Goal: Task Accomplishment & Management: Manage account settings

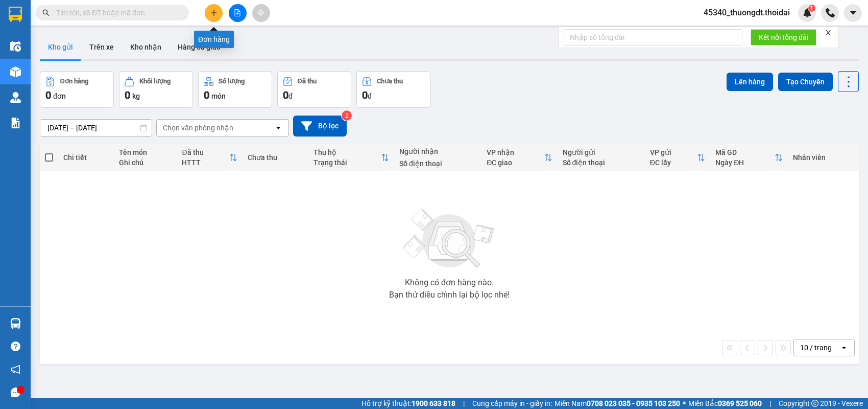
click at [209, 13] on button at bounding box center [214, 13] width 18 height 18
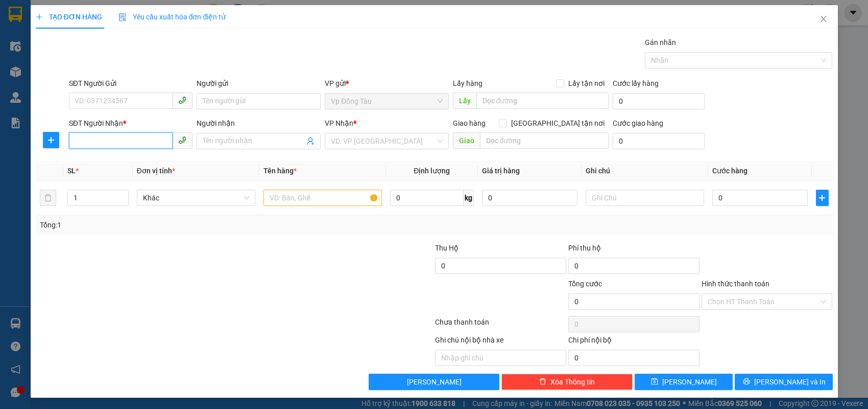
click at [134, 139] on input "SĐT Người Nhận *" at bounding box center [121, 140] width 104 height 16
type input "0839733262"
click at [126, 162] on div "0839733262 - phong" at bounding box center [131, 160] width 112 height 11
type input "phong"
type input "0839733262"
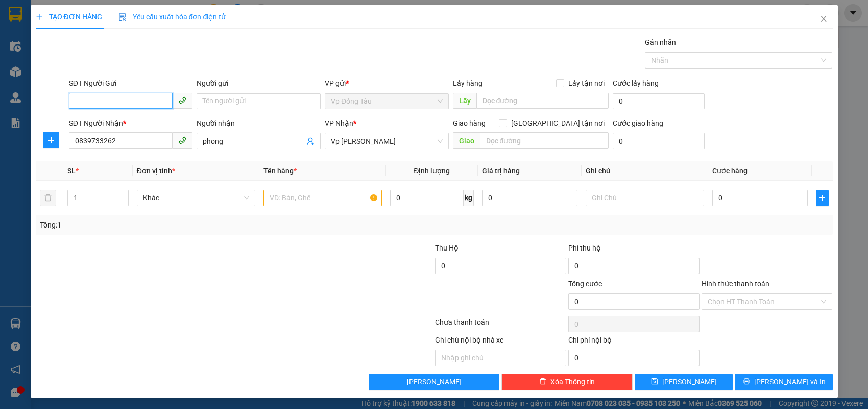
click at [127, 101] on input "SĐT Người Gửi" at bounding box center [121, 100] width 104 height 16
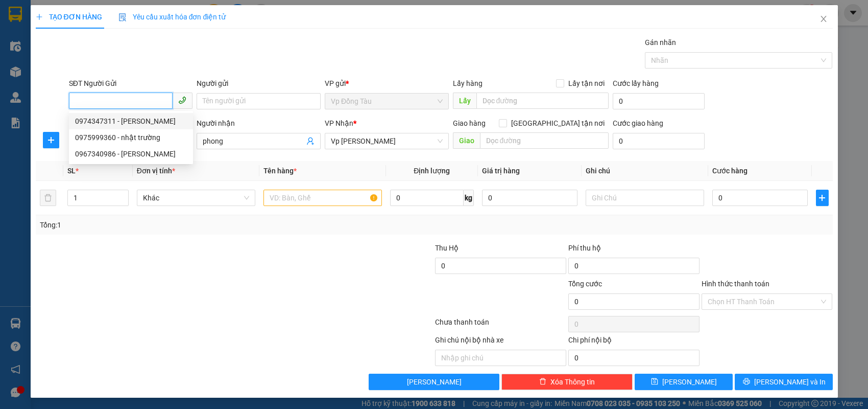
click at [141, 121] on div "0974347311 - thu hằng" at bounding box center [131, 120] width 112 height 11
type input "0974347311"
type input "thu hằng"
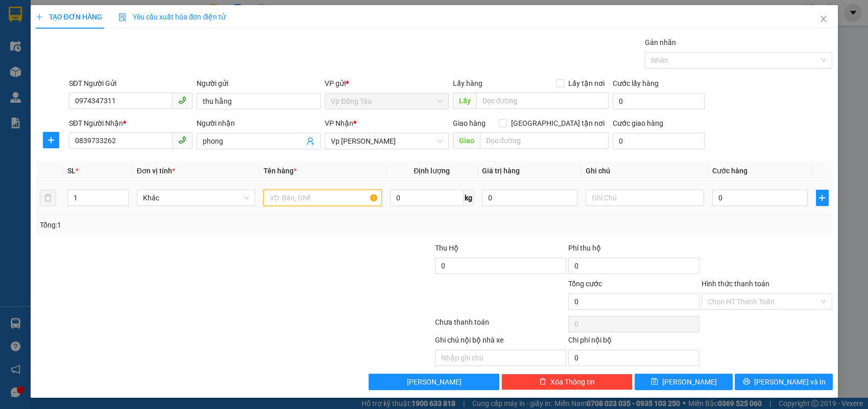
click at [318, 201] on input "text" at bounding box center [323, 197] width 118 height 16
type input "giấy tờ"
click at [741, 199] on input "0" at bounding box center [761, 197] width 96 height 16
type input "3"
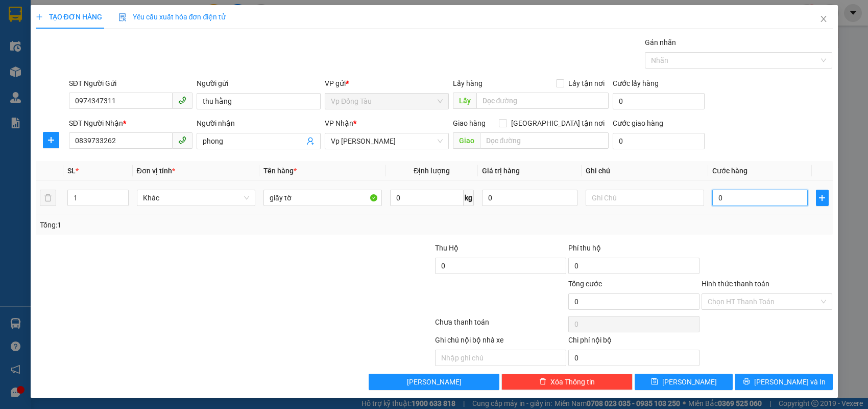
type input "3"
type input "30"
type input "30.000"
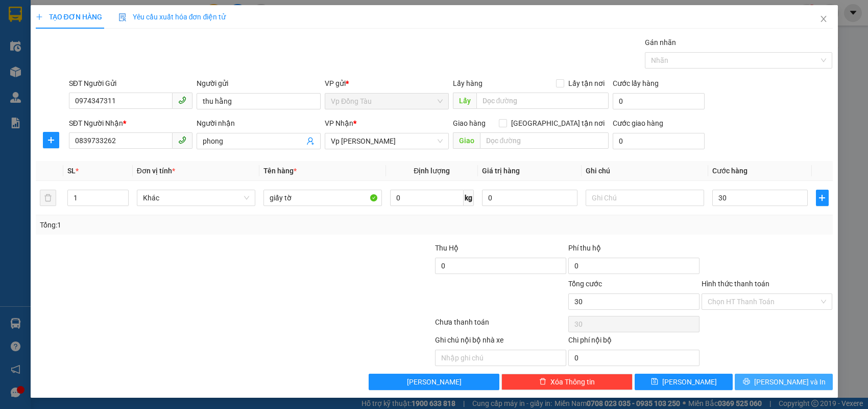
type input "30.000"
click at [758, 382] on button "Lưu và In" at bounding box center [784, 381] width 98 height 16
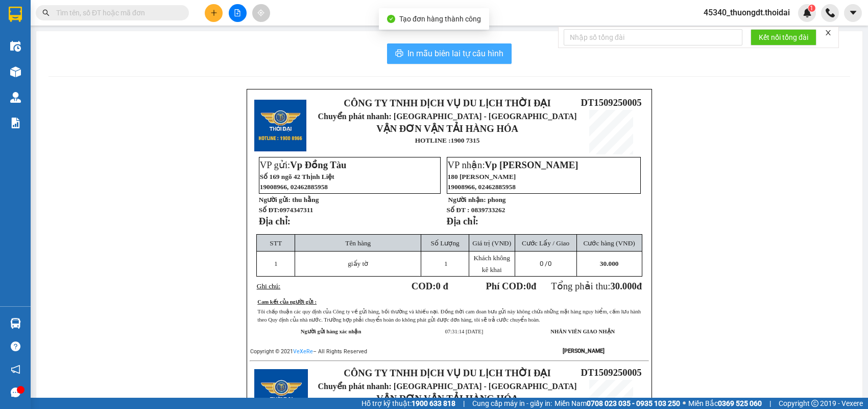
click at [448, 54] on span "In mẫu biên lai tự cấu hình" at bounding box center [456, 53] width 96 height 13
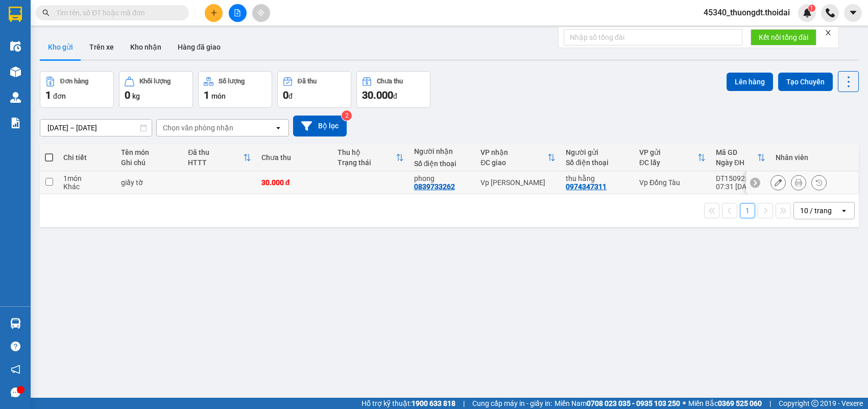
click at [771, 183] on button at bounding box center [778, 183] width 14 height 18
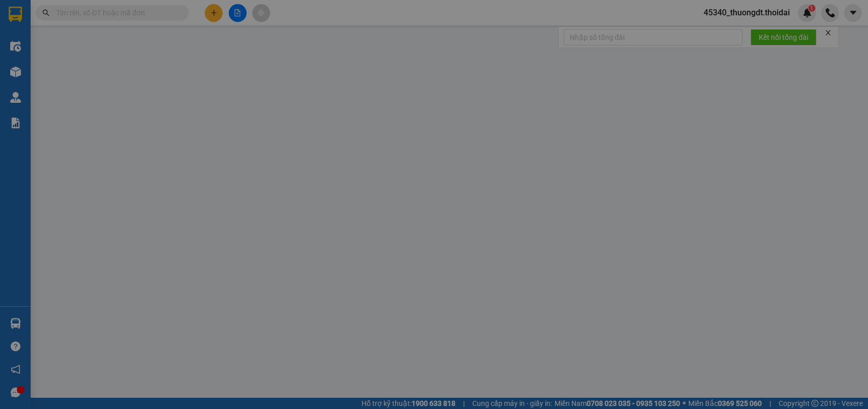
type input "0974347311"
type input "thu hằng"
type input "0839733262"
type input "phong"
type input "30.000"
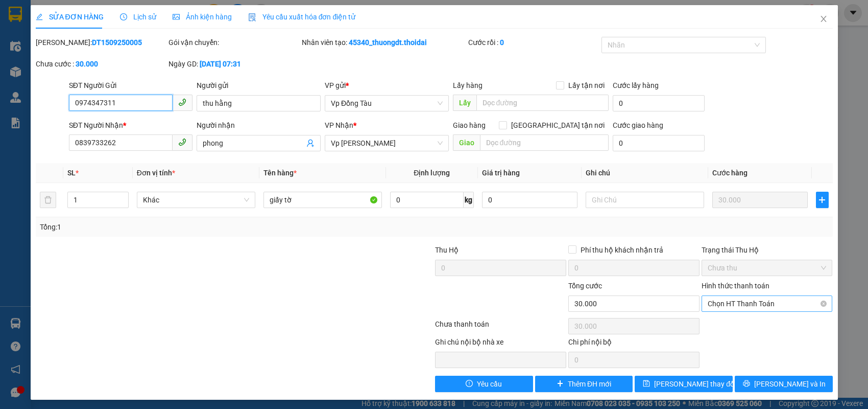
click at [754, 304] on span "Chọn HT Thanh Toán" at bounding box center [767, 303] width 119 height 15
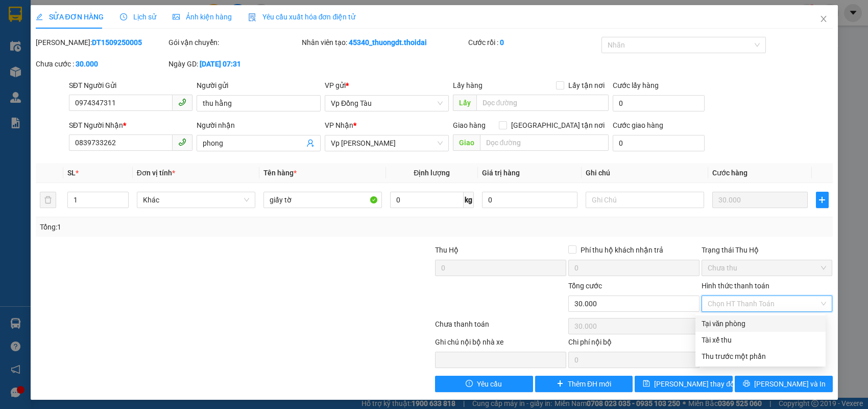
click at [749, 321] on div "Tại văn phòng" at bounding box center [761, 323] width 118 height 11
type input "0"
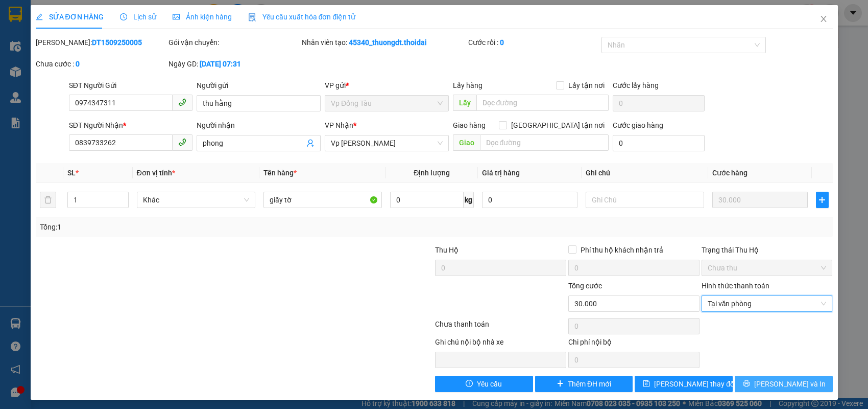
click at [759, 389] on button "Lưu và In" at bounding box center [784, 383] width 98 height 16
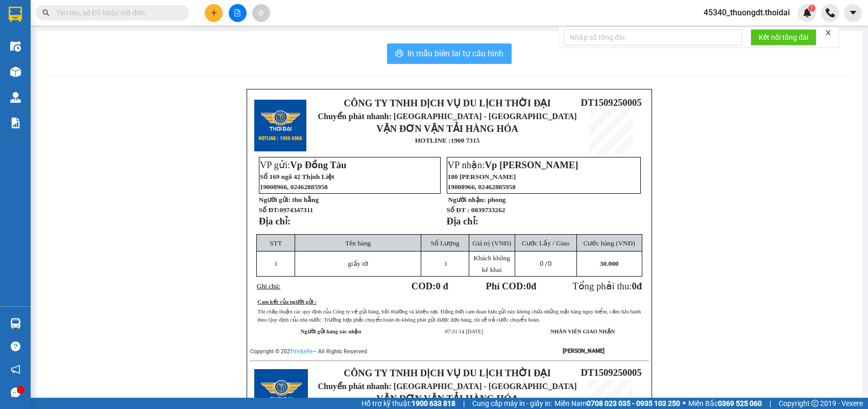
click at [464, 53] on span "In mẫu biên lai tự cấu hình" at bounding box center [456, 53] width 96 height 13
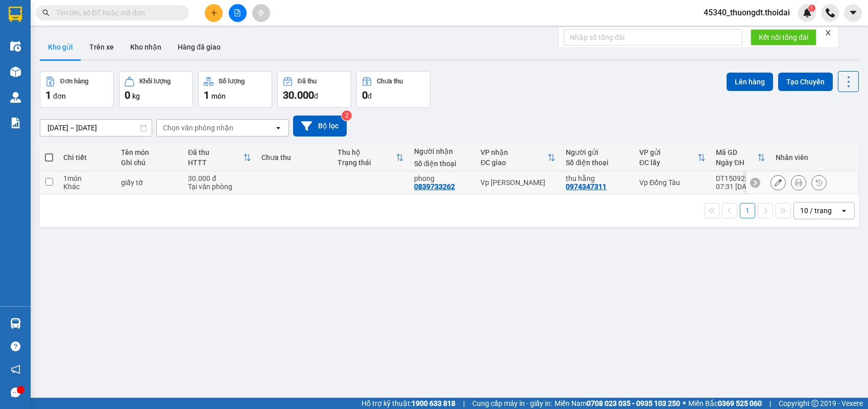
click at [153, 181] on div "giấy tờ" at bounding box center [149, 182] width 57 height 8
checkbox input "true"
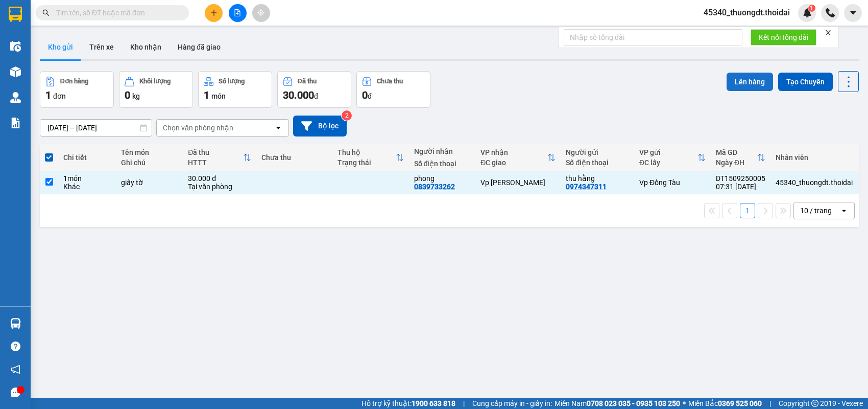
click at [758, 76] on button "Lên hàng" at bounding box center [750, 82] width 46 height 18
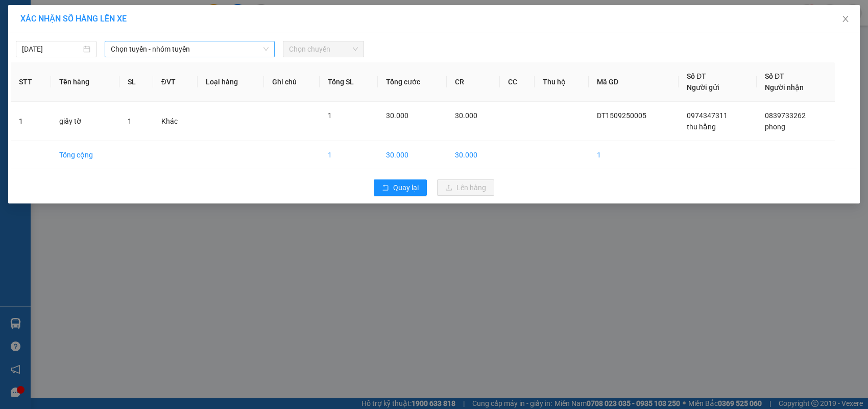
click at [167, 52] on span "Chọn tuyến - nhóm tuyến" at bounding box center [190, 48] width 158 height 15
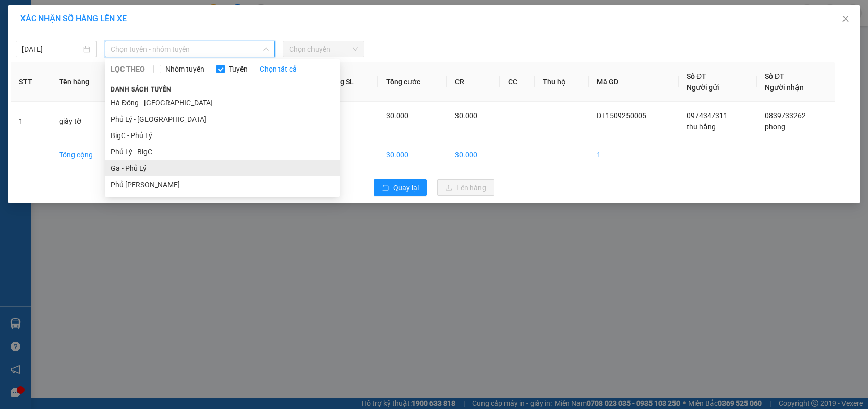
click at [146, 165] on li "Ga - Phủ Lý" at bounding box center [222, 168] width 235 height 16
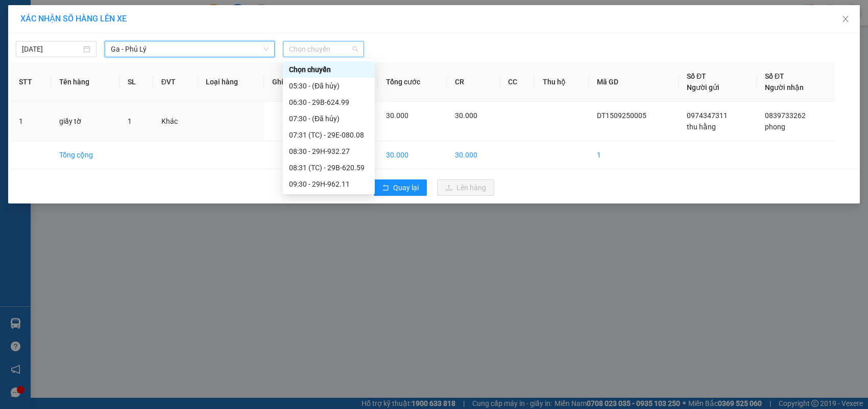
click at [323, 52] on span "Chọn chuyến" at bounding box center [323, 48] width 68 height 15
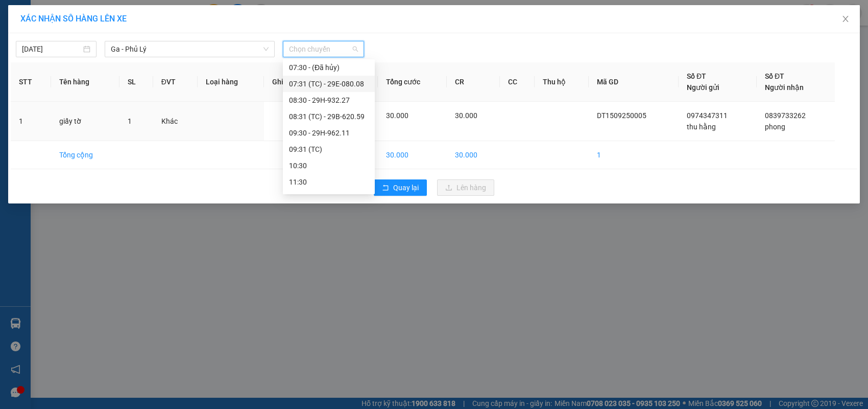
click at [319, 87] on div "07:31 (TC) - 29E-080.08" at bounding box center [329, 83] width 80 height 11
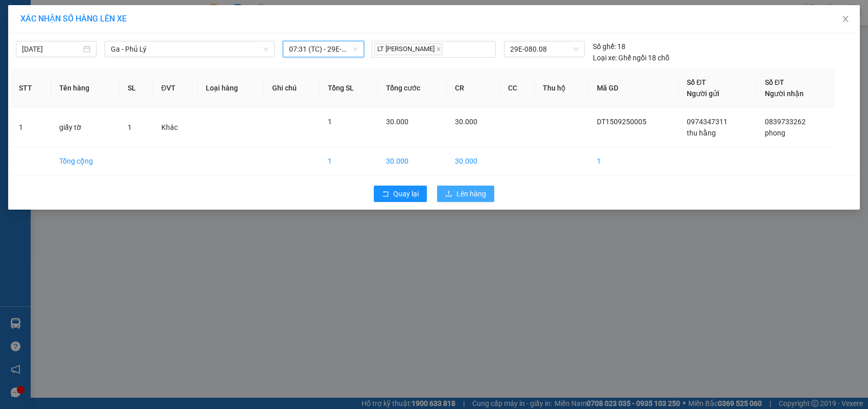
click at [444, 187] on button "Lên hàng" at bounding box center [465, 193] width 57 height 16
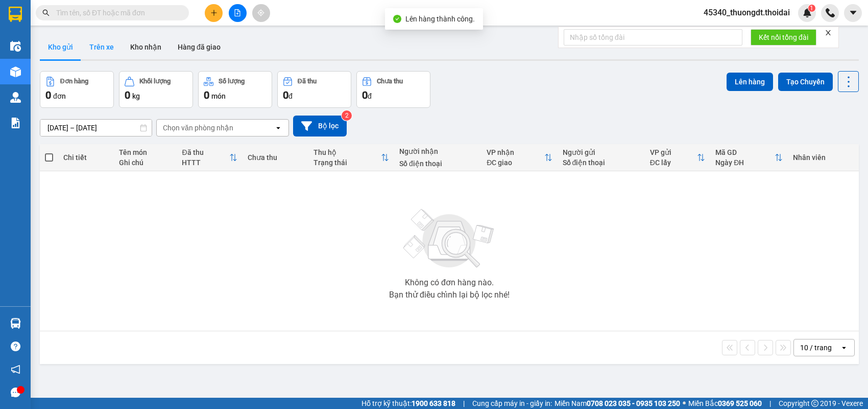
click at [105, 48] on button "Trên xe" at bounding box center [101, 47] width 41 height 25
